Goal: Find specific page/section: Find specific page/section

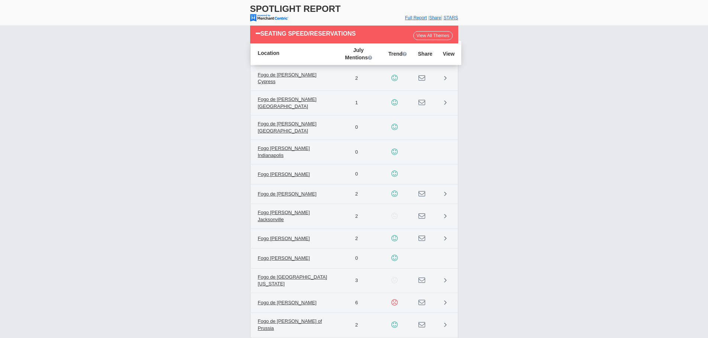
scroll to position [1114, 0]
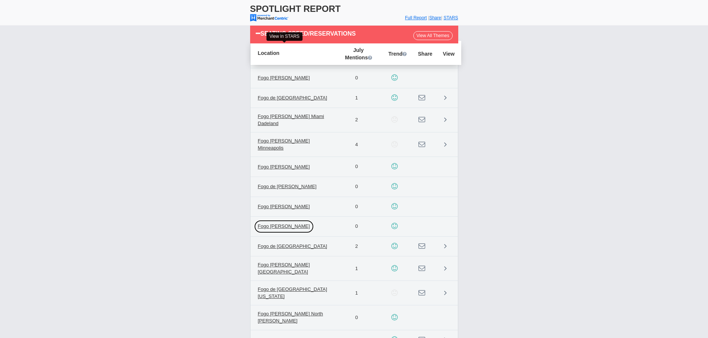
scroll to position [1263, 0]
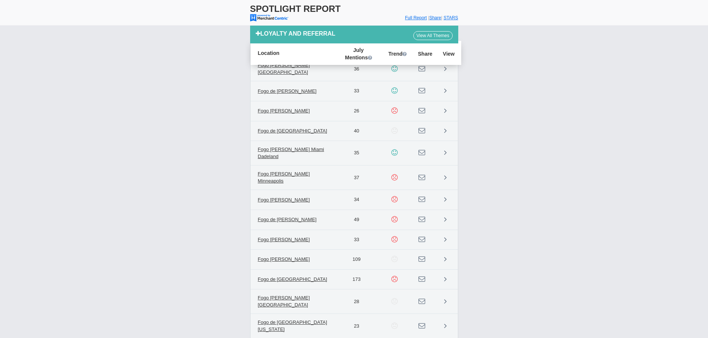
scroll to position [1242, 0]
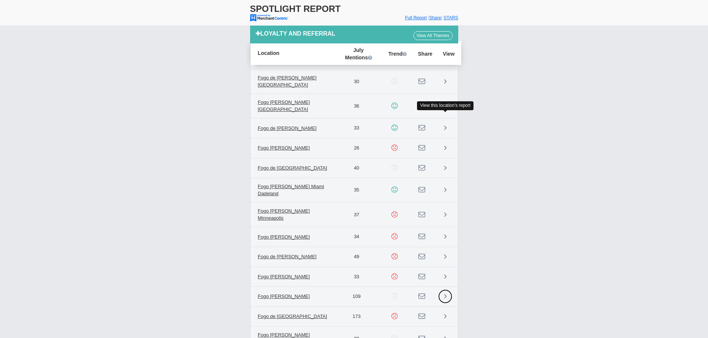
click at [442, 290] on link at bounding box center [445, 297] width 14 height 14
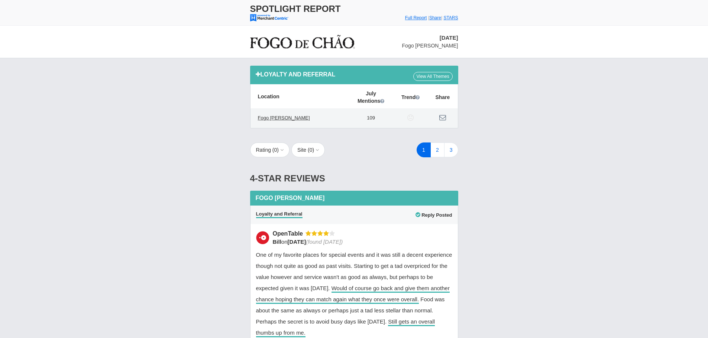
click at [431, 76] on link "View All Themes" at bounding box center [432, 76] width 39 height 9
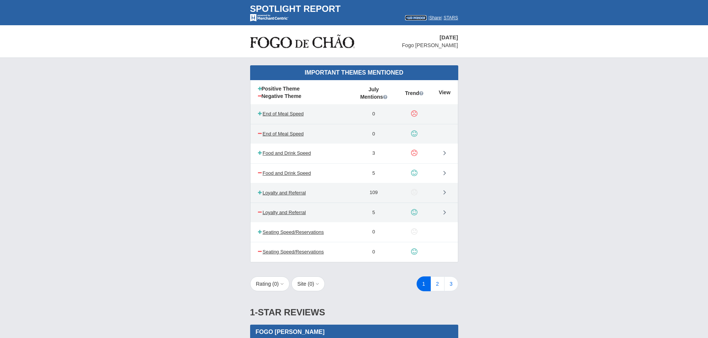
click at [405, 17] on font "Full Report" at bounding box center [416, 17] width 22 height 5
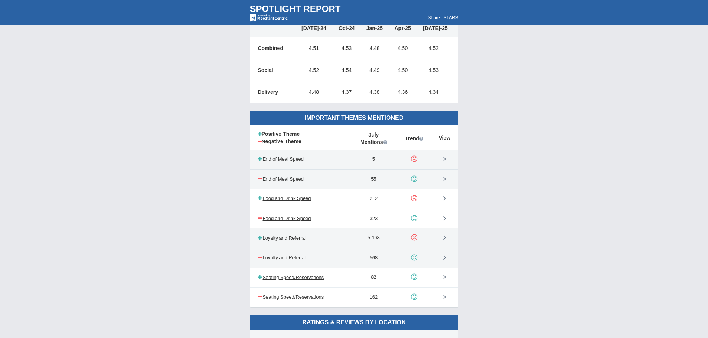
scroll to position [297, 0]
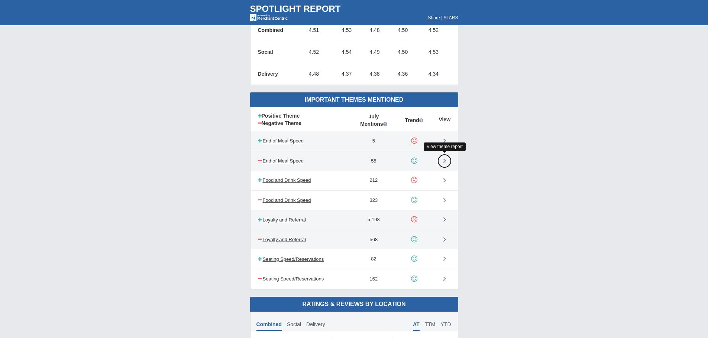
click at [444, 159] on icon at bounding box center [444, 160] width 3 height 7
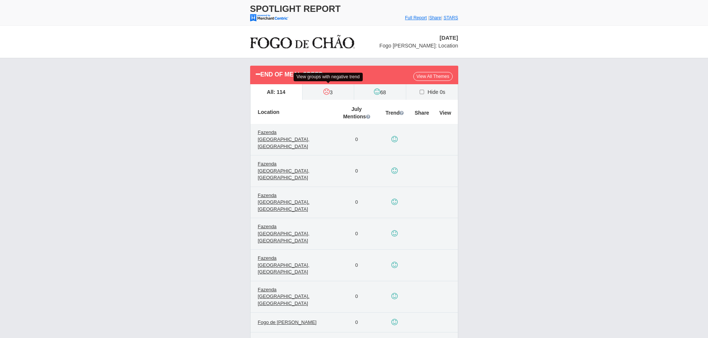
click at [327, 94] on icon at bounding box center [326, 91] width 6 height 7
click at [0, 0] on input "3" at bounding box center [0, 0] width 0 height 0
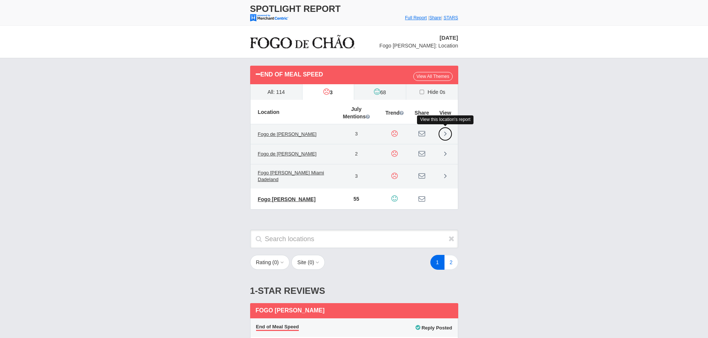
click at [448, 133] on link at bounding box center [445, 134] width 14 height 14
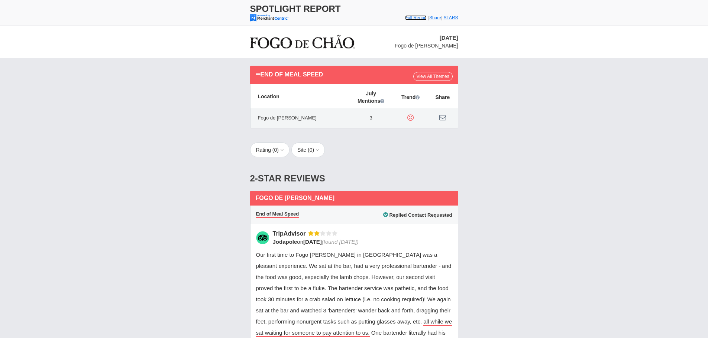
click at [411, 16] on font "Full Report" at bounding box center [416, 17] width 22 height 5
click at [426, 77] on link "View All Themes" at bounding box center [432, 76] width 39 height 9
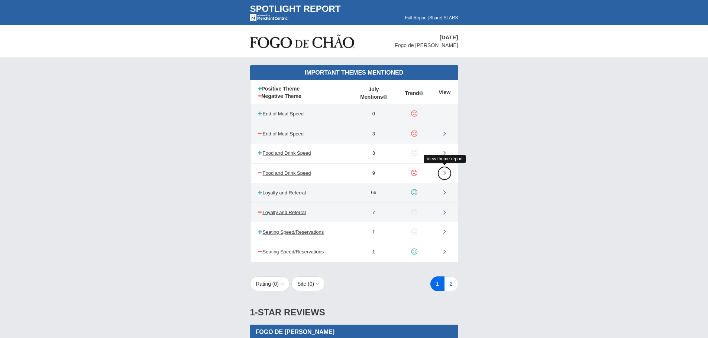
click at [444, 173] on icon at bounding box center [444, 172] width 3 height 7
click at [443, 174] on link at bounding box center [444, 173] width 14 height 14
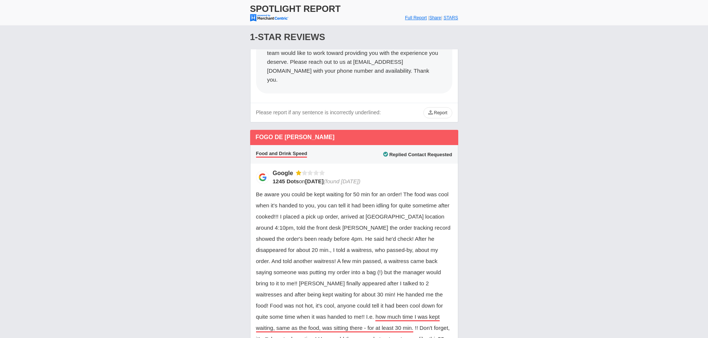
scroll to position [1449, 0]
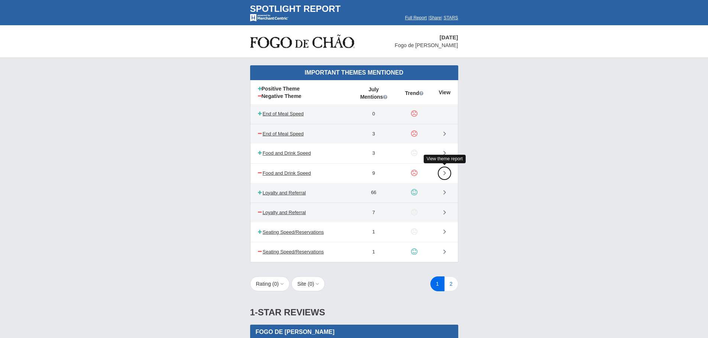
click at [443, 173] on icon at bounding box center [444, 172] width 3 height 7
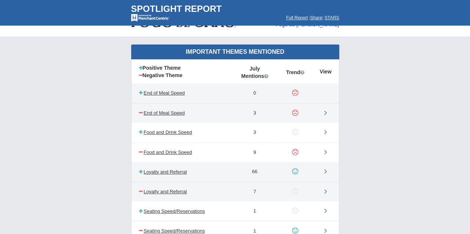
scroll to position [37, 0]
